Goal: Task Accomplishment & Management: Manage account settings

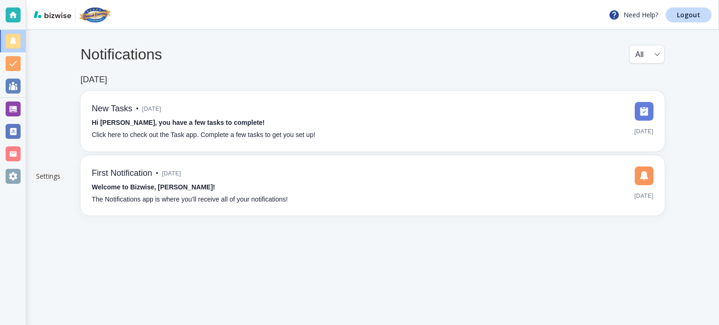
click at [20, 175] on div at bounding box center [13, 176] width 15 height 15
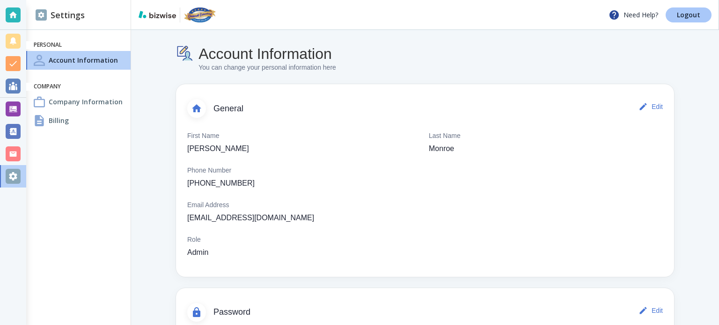
click at [680, 13] on p "Logout" at bounding box center [688, 15] width 23 height 7
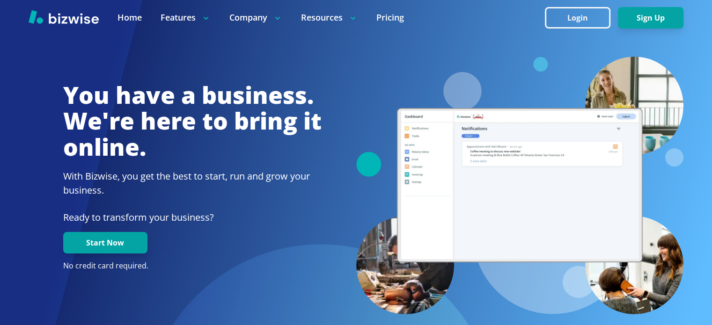
click at [441, 63] on div at bounding box center [520, 186] width 328 height 258
